Goal: Information Seeking & Learning: Find specific fact

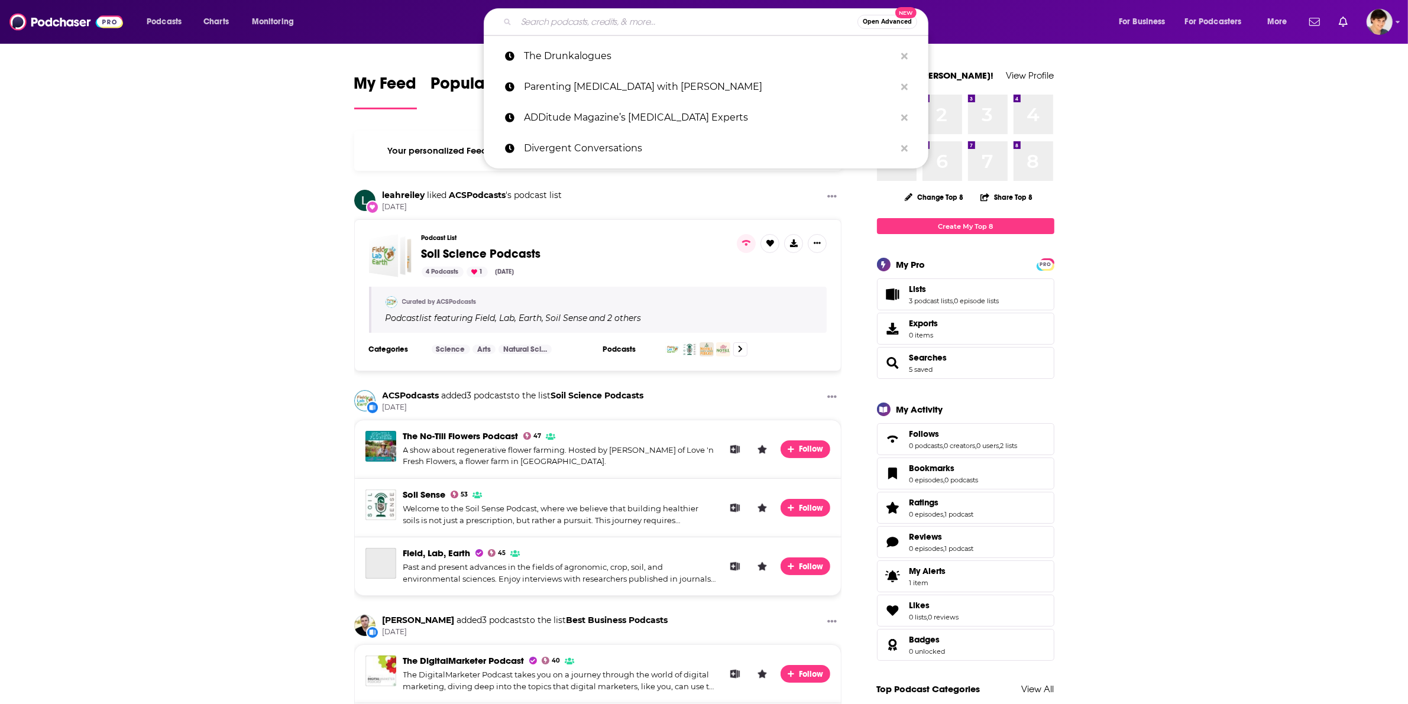
click at [566, 20] on input "Search podcasts, credits, & more..." at bounding box center [686, 21] width 341 height 19
paste input "[PERSON_NAME]"
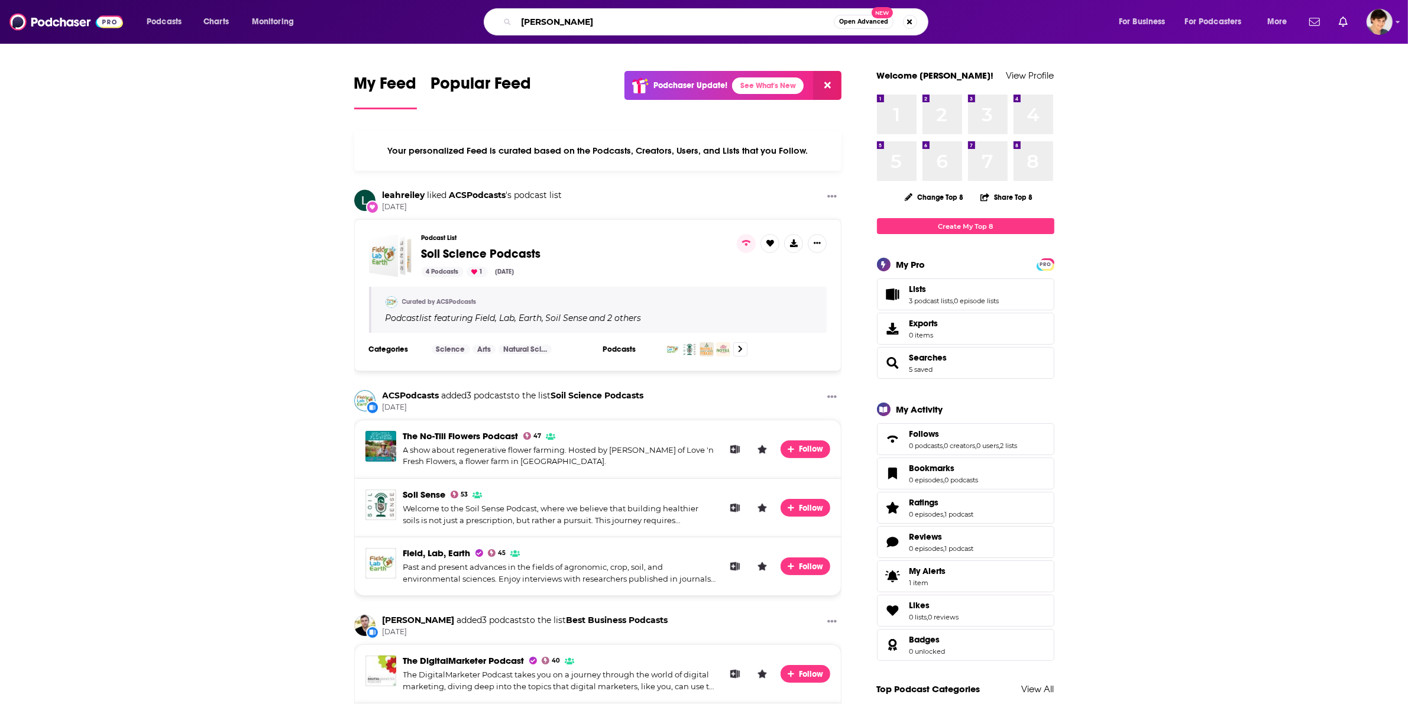
type input "[PERSON_NAME]"
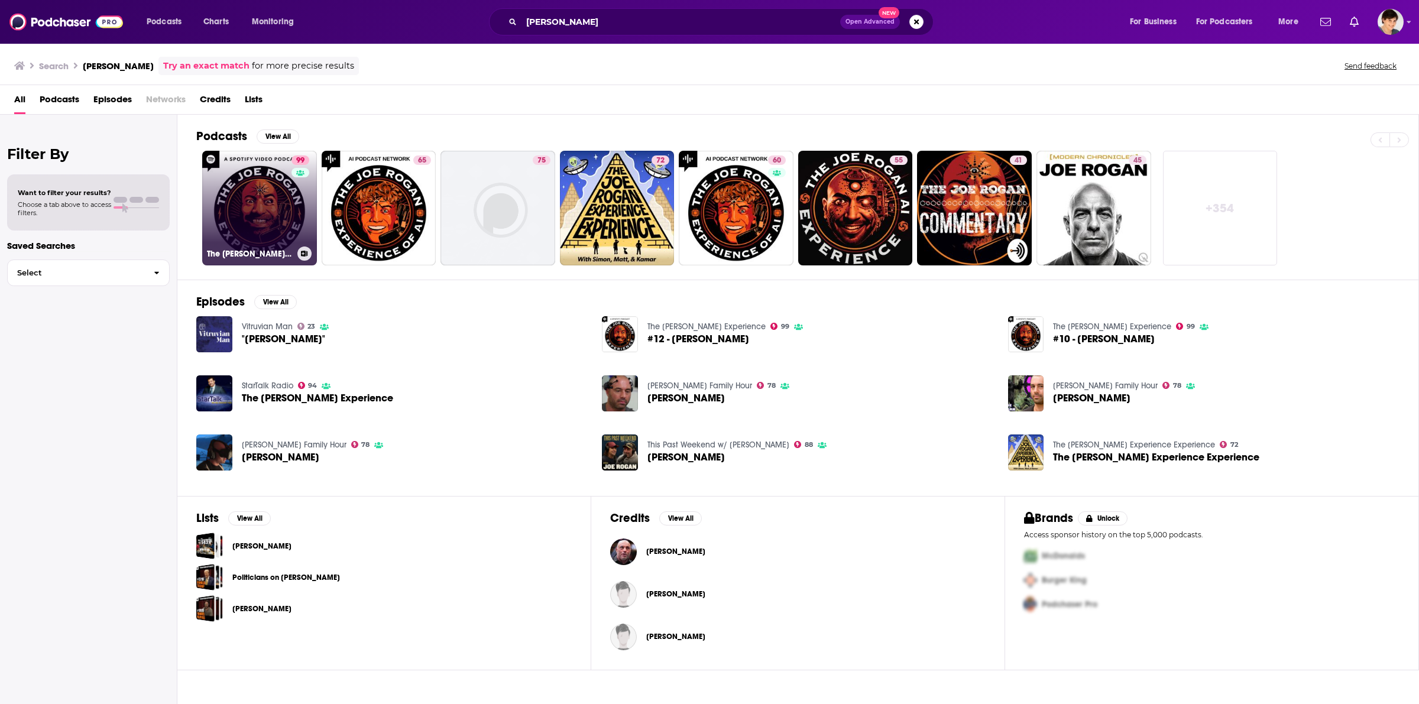
click at [248, 221] on link "99 The [PERSON_NAME] Experience" at bounding box center [259, 208] width 115 height 115
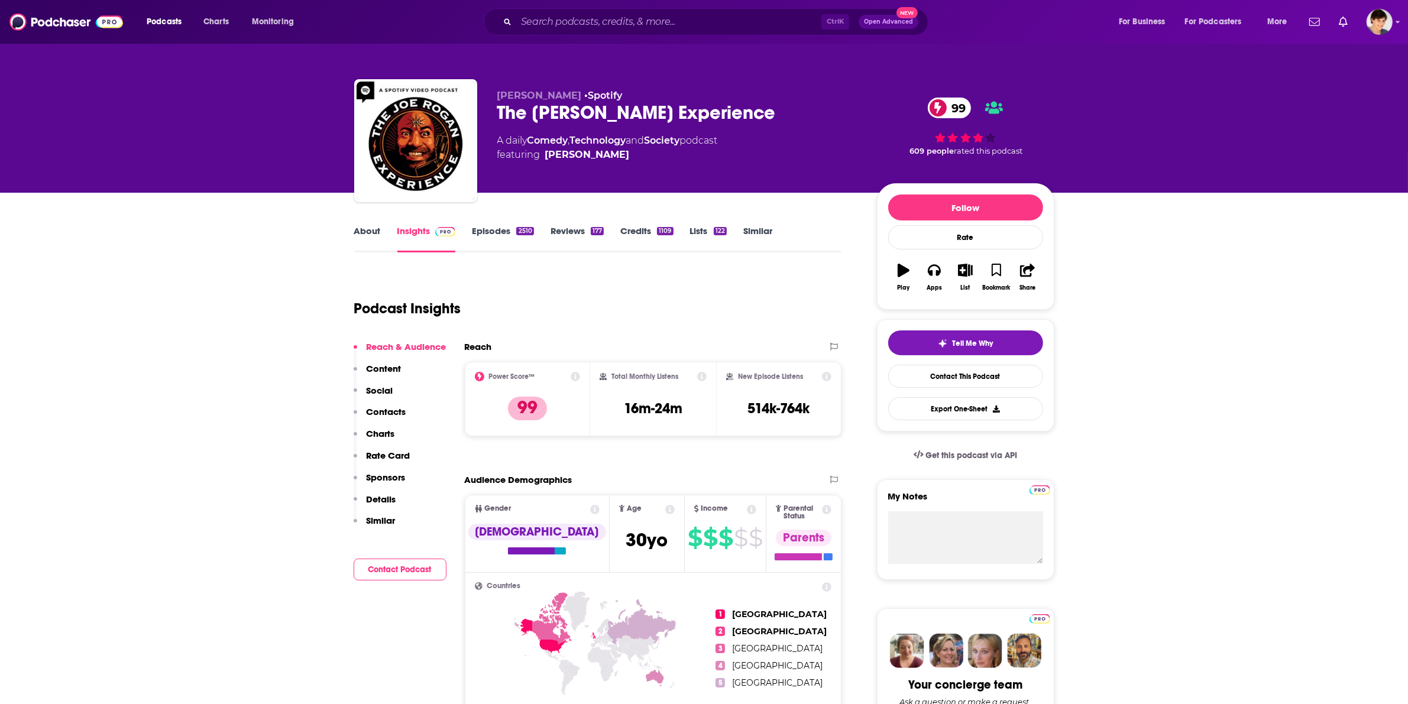
click at [355, 229] on link "About" at bounding box center [367, 238] width 27 height 27
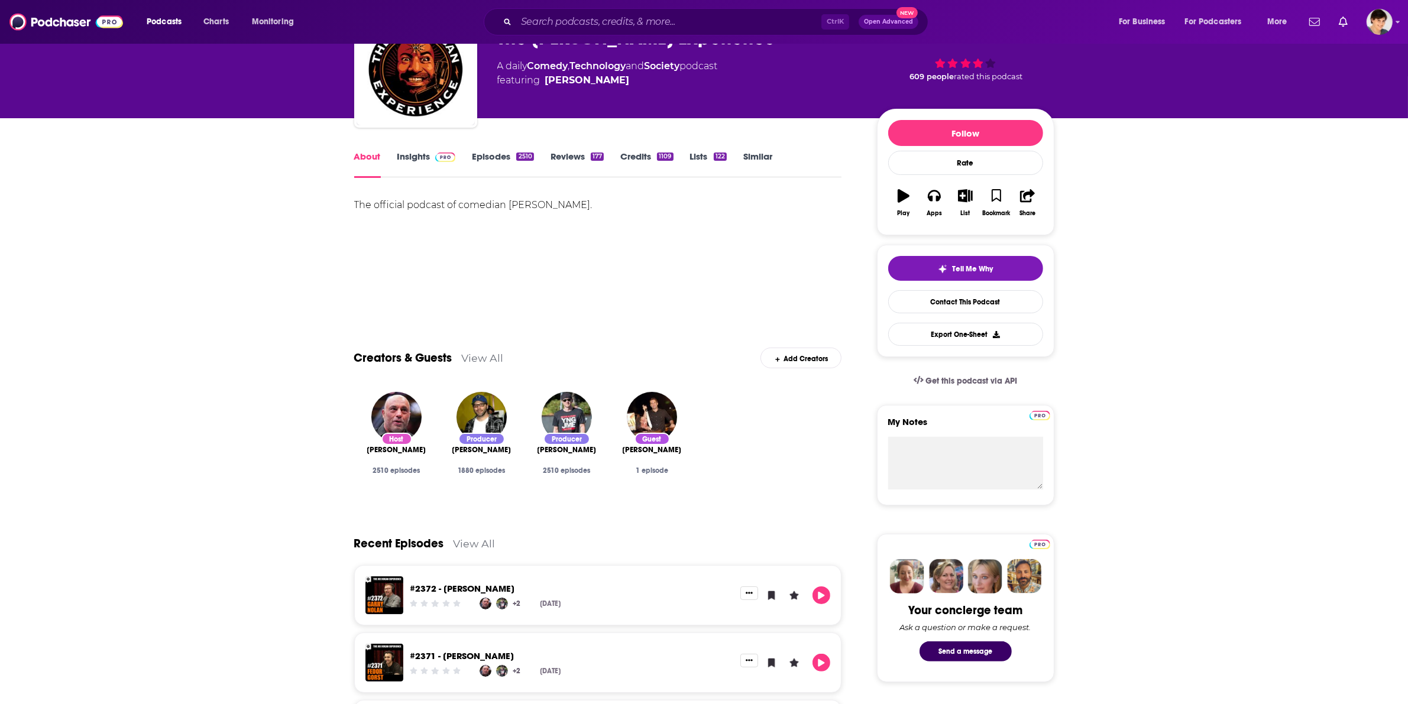
scroll to position [222, 0]
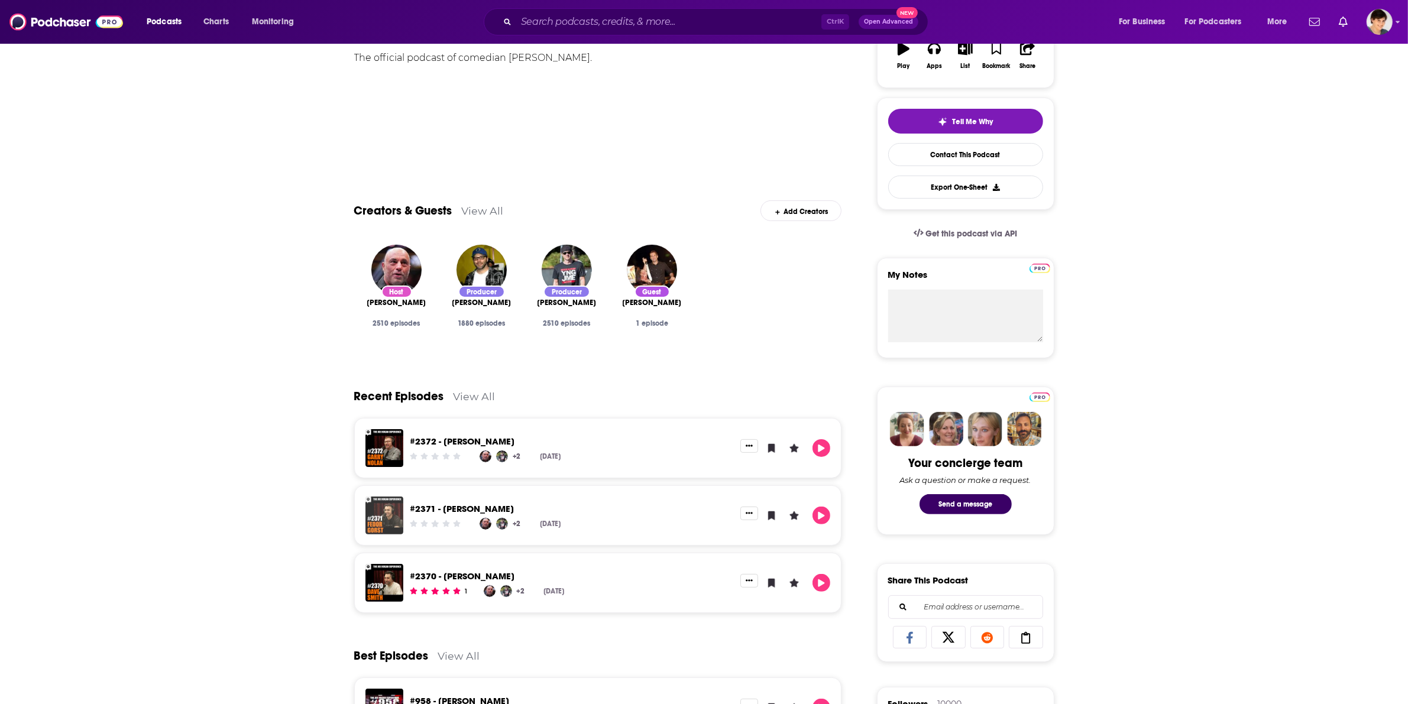
click at [376, 514] on img "#2371 - Fedor Gorst" at bounding box center [384, 516] width 38 height 38
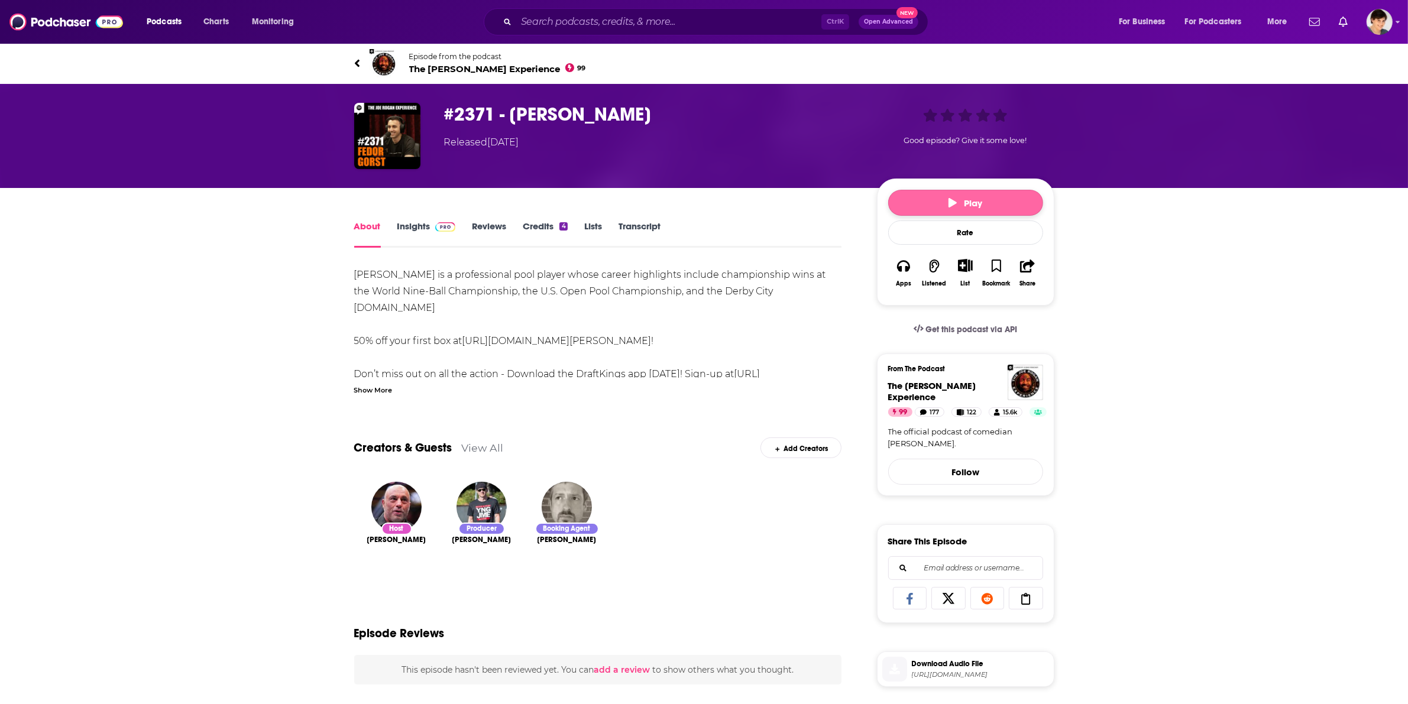
click at [955, 204] on icon "button" at bounding box center [952, 202] width 8 height 9
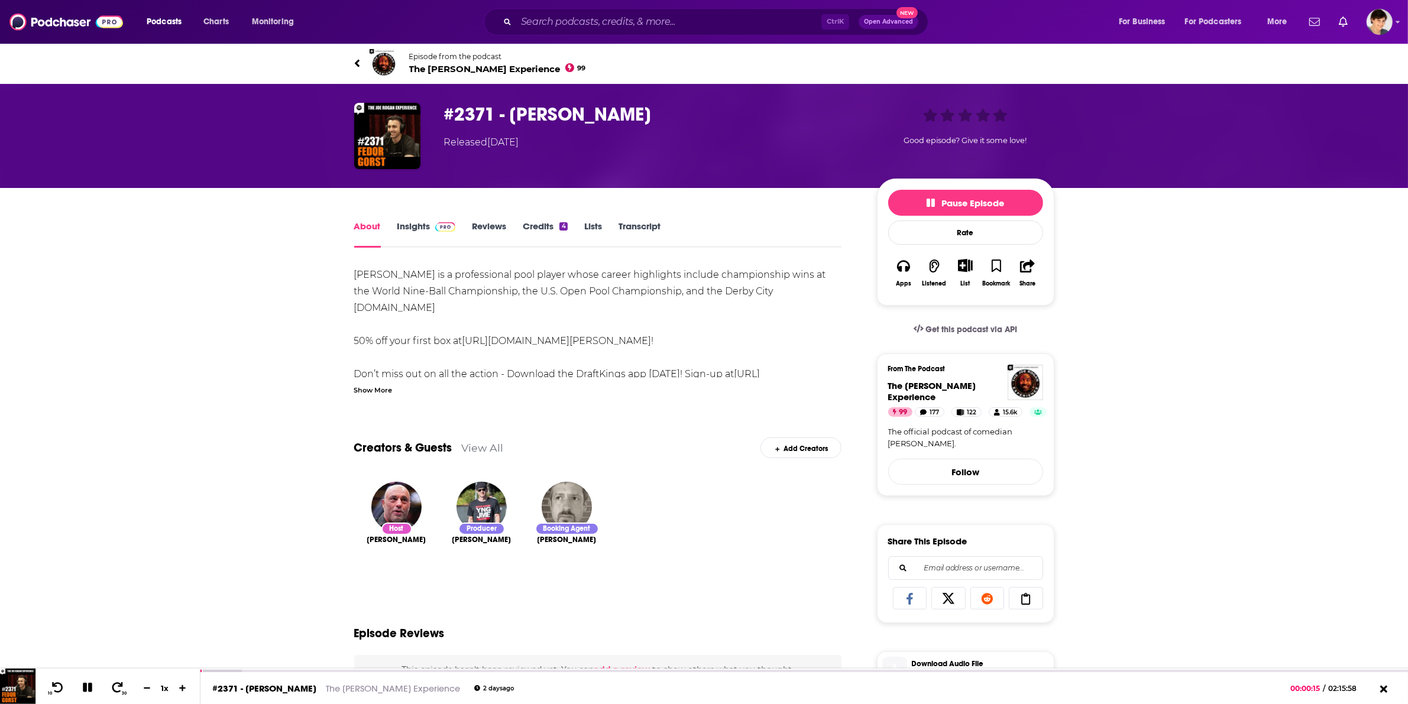
click at [194, 334] on div "About Insights Reviews Credits 4 Lists Transcript [PERSON_NAME] is a profession…" at bounding box center [704, 628] width 1408 height 880
click at [86, 687] on icon at bounding box center [87, 687] width 9 height 9
drag, startPoint x: 505, startPoint y: 113, endPoint x: 657, endPoint y: 117, distance: 151.4
click at [657, 117] on h1 "#2371 - [PERSON_NAME]" at bounding box center [651, 114] width 414 height 23
copy h1 "[PERSON_NAME]"
